Goal: Task Accomplishment & Management: Manage account settings

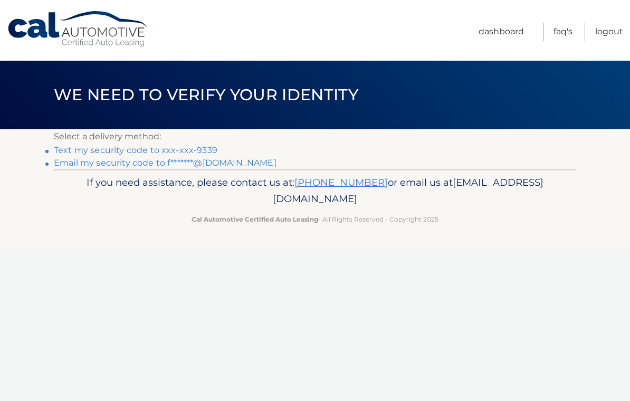
click at [185, 151] on link "Text my security code to xxx-xxx-9339" at bounding box center [136, 150] width 164 height 10
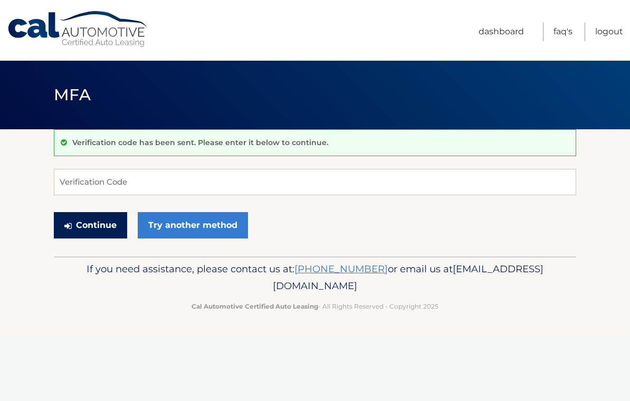
click at [100, 228] on button "Continue" at bounding box center [90, 225] width 73 height 26
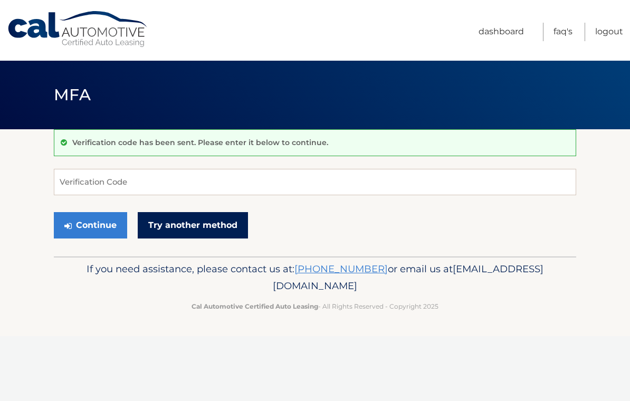
click at [222, 227] on link "Try another method" at bounding box center [193, 225] width 110 height 26
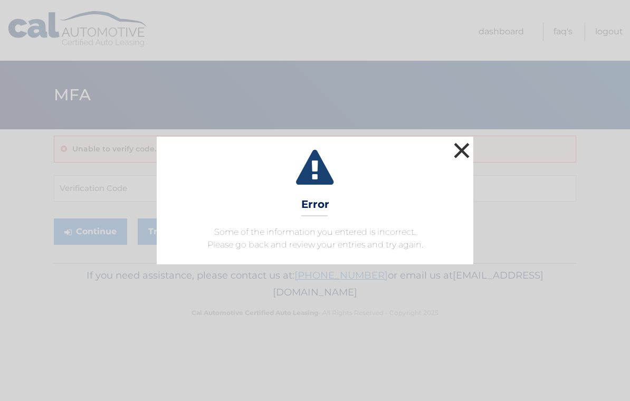
click at [457, 145] on button "×" at bounding box center [461, 150] width 21 height 21
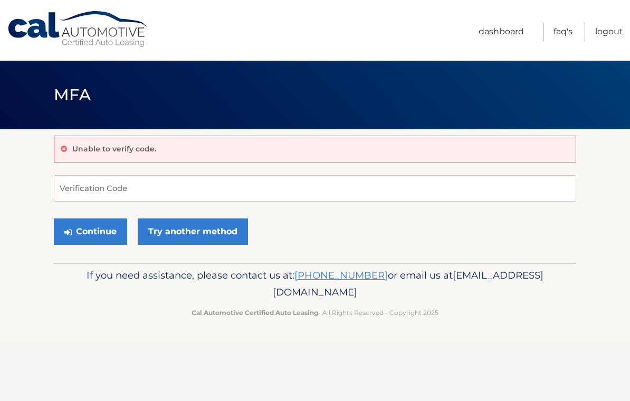
click at [512, 294] on p "If you need assistance, please contact us at: 609-807-3200 or email us at Custo…" at bounding box center [315, 284] width 509 height 34
click at [282, 184] on input "Verification Code" at bounding box center [315, 188] width 523 height 26
click at [315, 199] on input "Verification Code" at bounding box center [315, 188] width 523 height 26
click at [469, 320] on footer "If you need assistance, please contact us at: 609-807-3200 or email us at Custo…" at bounding box center [315, 303] width 630 height 80
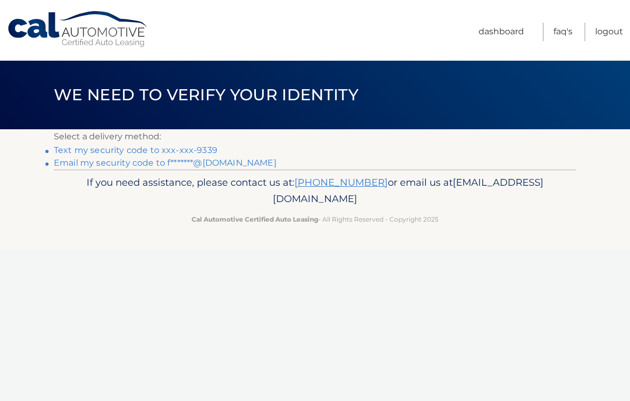
click at [201, 153] on link "Text my security code to xxx-xxx-9339" at bounding box center [136, 150] width 164 height 10
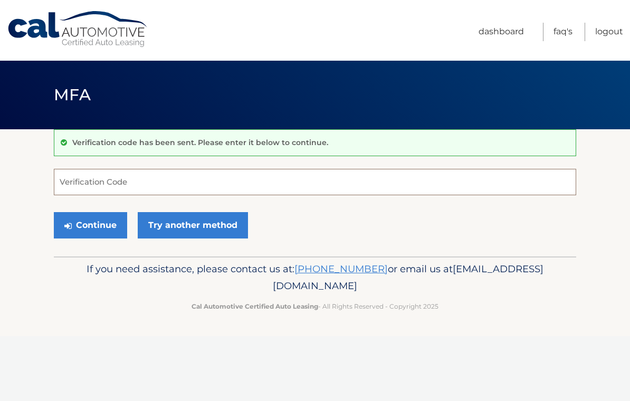
click at [201, 183] on input "Verification Code" at bounding box center [315, 182] width 523 height 26
type input "678349"
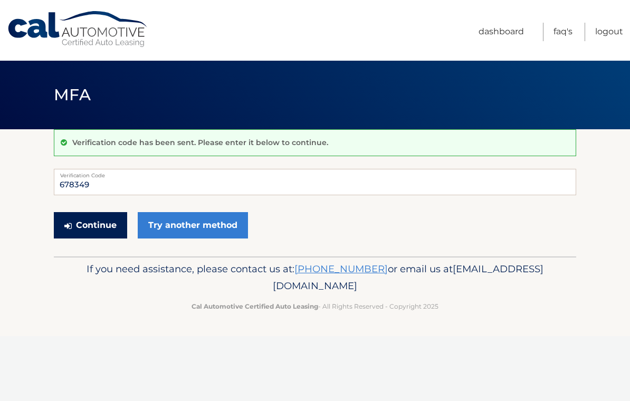
click at [112, 230] on button "Continue" at bounding box center [90, 225] width 73 height 26
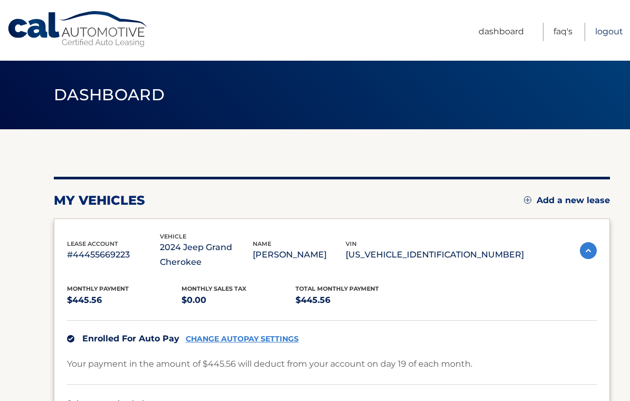
click at [612, 32] on link "Logout" at bounding box center [610, 32] width 28 height 18
